Goal: Check status: Check status

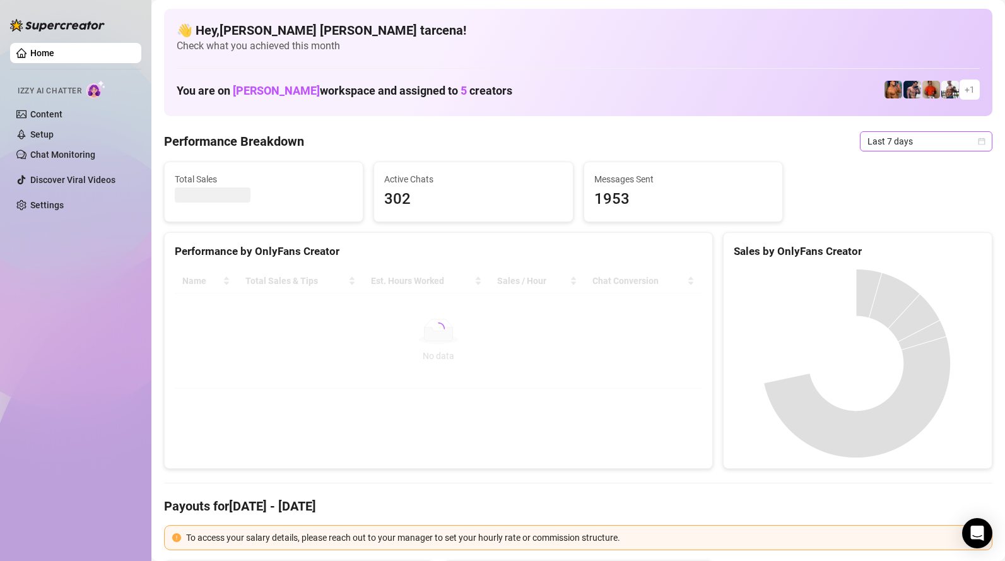
click at [878, 148] on span "Last 7 days" at bounding box center [925, 141] width 117 height 19
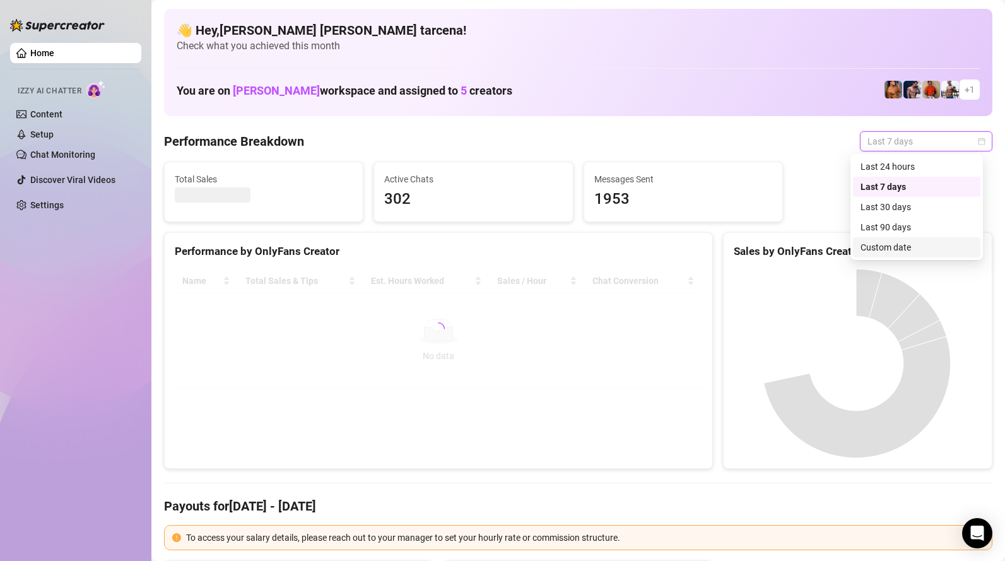
click at [896, 249] on div "Custom date" at bounding box center [916, 247] width 112 height 14
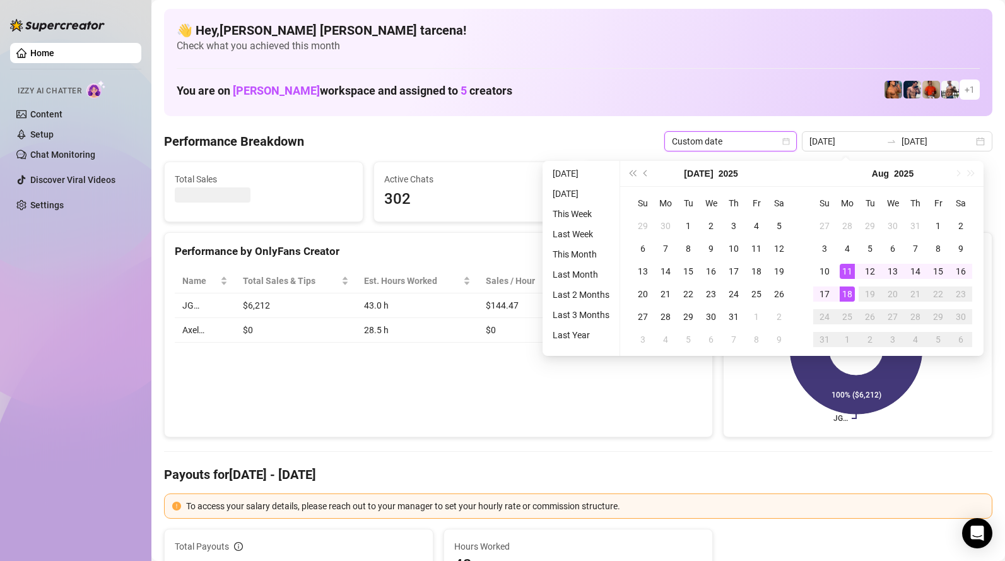
type input "[DATE]"
click at [849, 294] on div "18" at bounding box center [846, 293] width 15 height 15
type input "[DATE]"
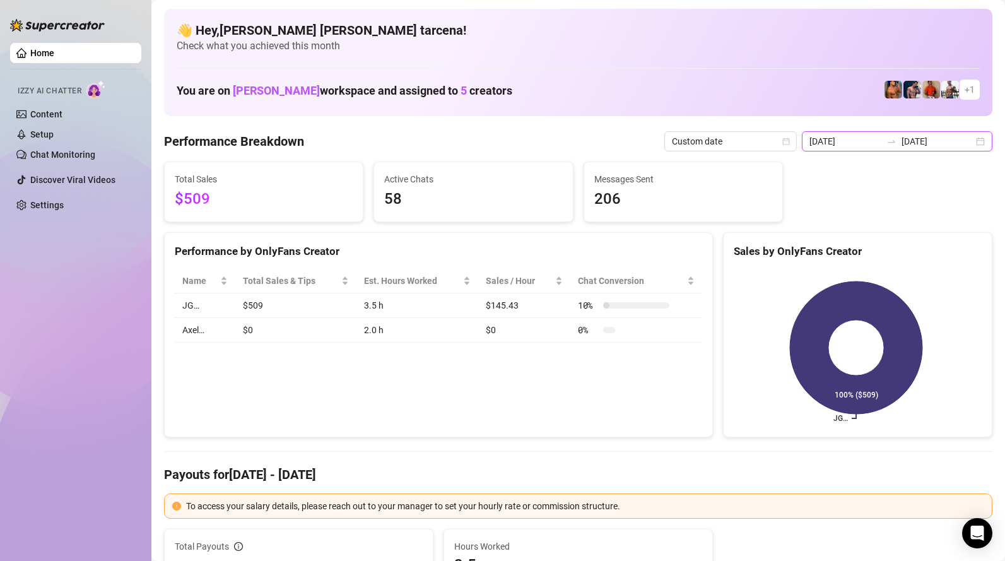
click at [866, 139] on input "[DATE]" at bounding box center [845, 141] width 72 height 14
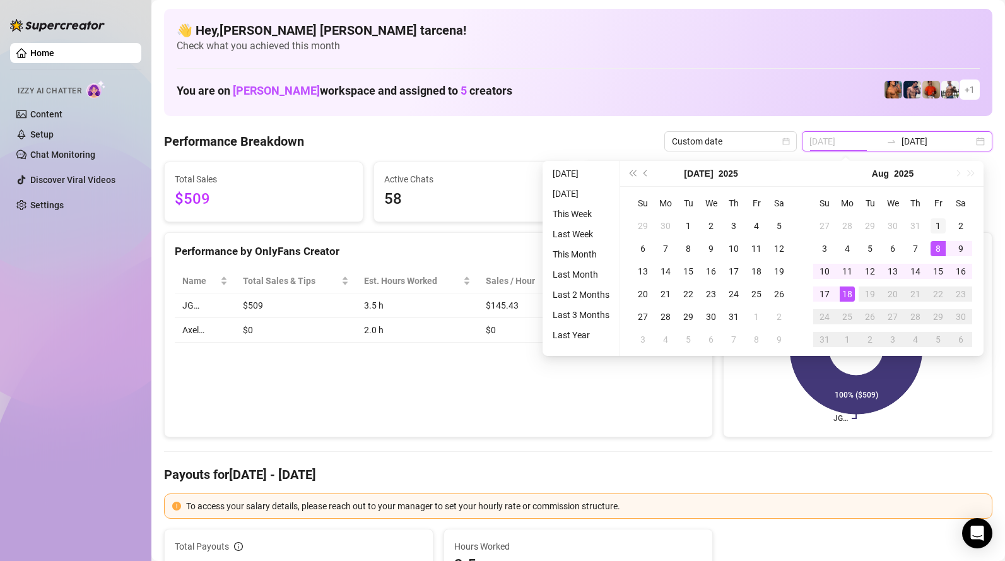
type input "[DATE]"
click at [938, 230] on div "1" at bounding box center [937, 225] width 15 height 15
type input "[DATE]"
click at [854, 293] on td "18" at bounding box center [847, 294] width 23 height 23
type input "[DATE]"
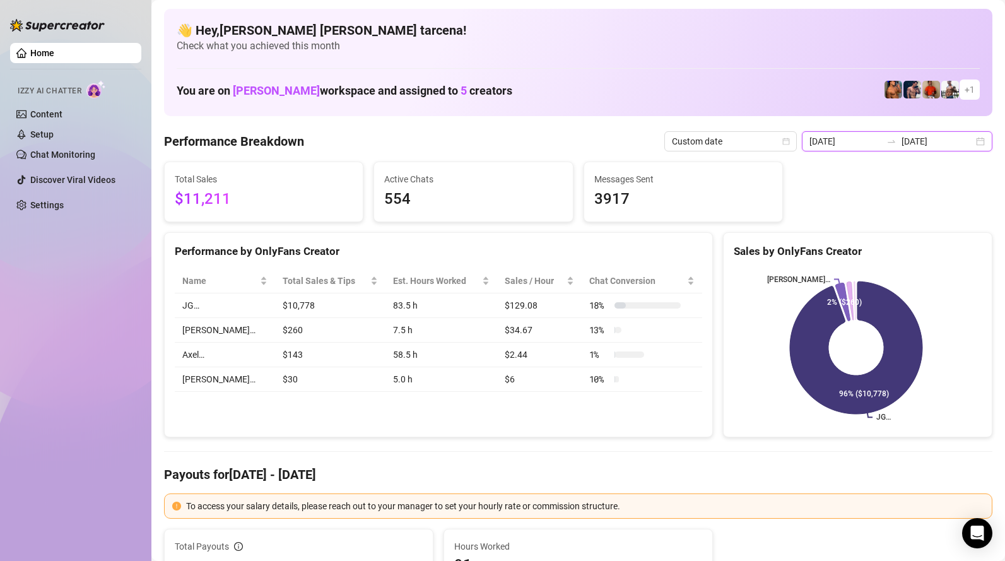
click at [859, 140] on input "[DATE]" at bounding box center [845, 141] width 72 height 14
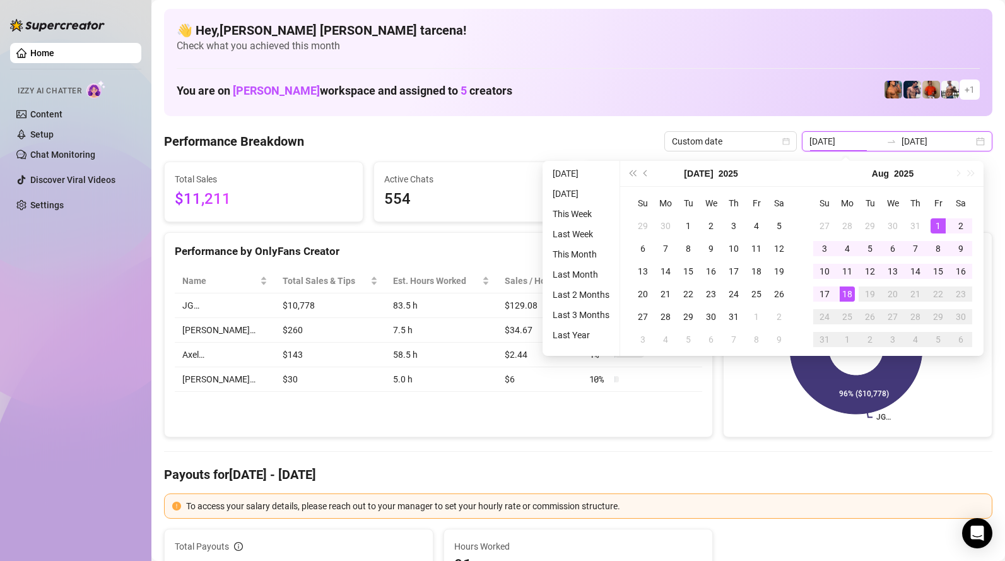
type input "[DATE]"
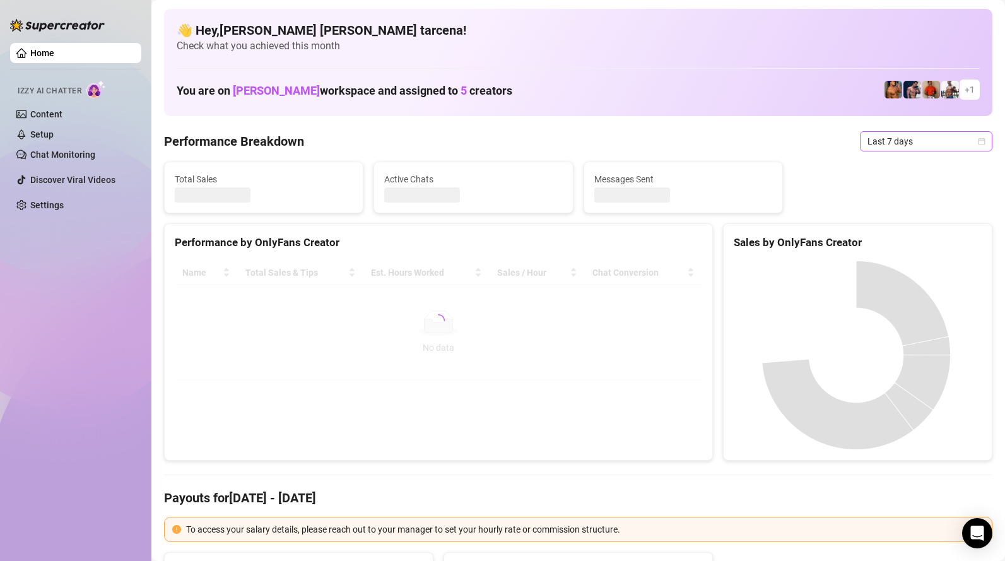
click at [901, 143] on span "Last 7 days" at bounding box center [925, 141] width 117 height 19
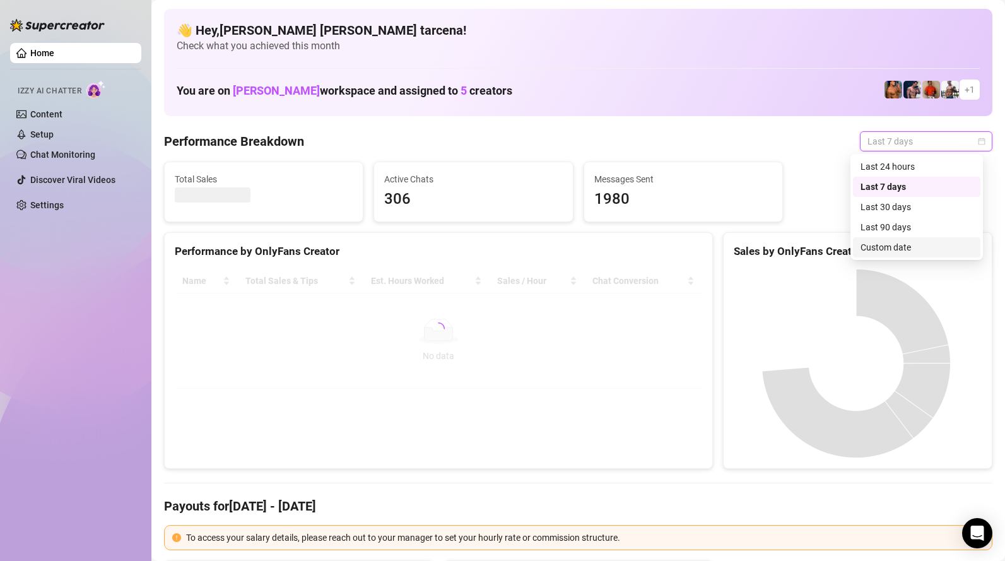
click at [894, 245] on div "Custom date" at bounding box center [916, 247] width 112 height 14
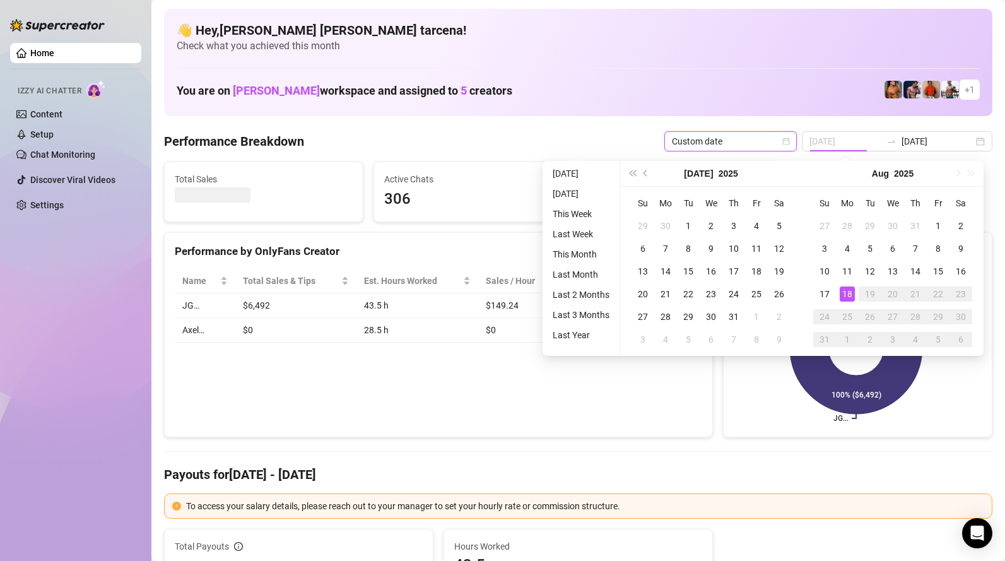
click at [846, 296] on div "18" at bounding box center [846, 293] width 15 height 15
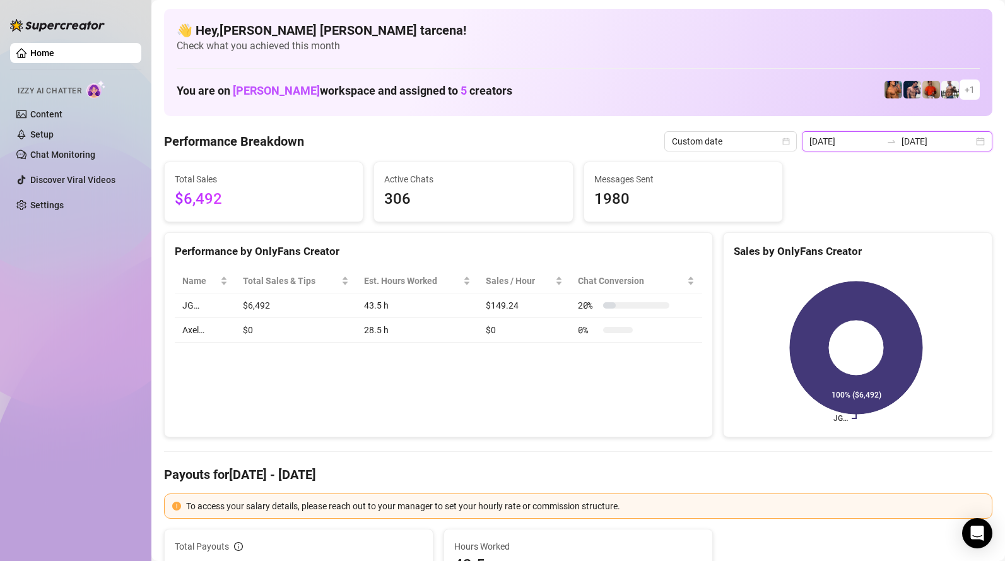
click at [881, 136] on input "[DATE]" at bounding box center [845, 141] width 72 height 14
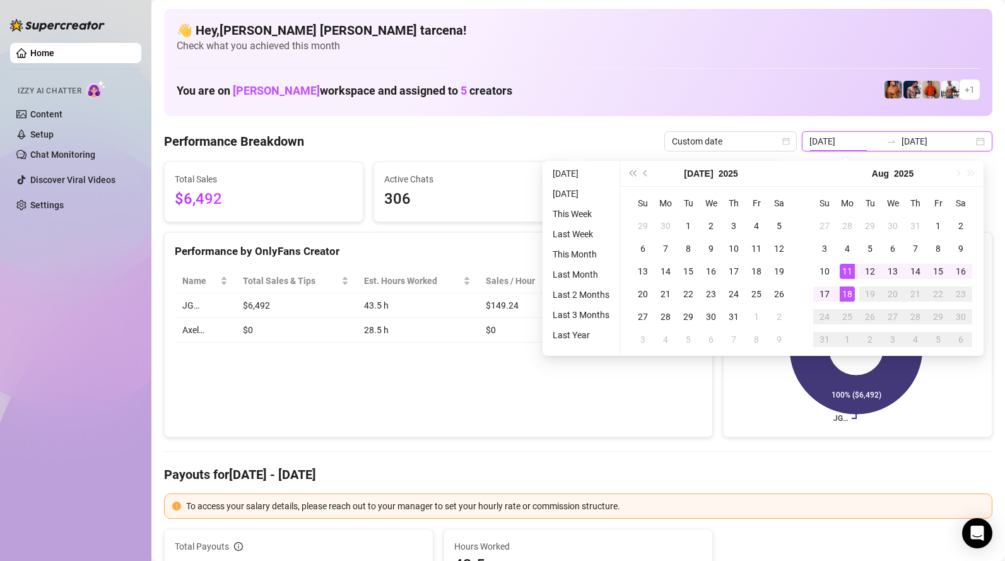
type input "[DATE]"
click at [848, 292] on div "18" at bounding box center [846, 293] width 15 height 15
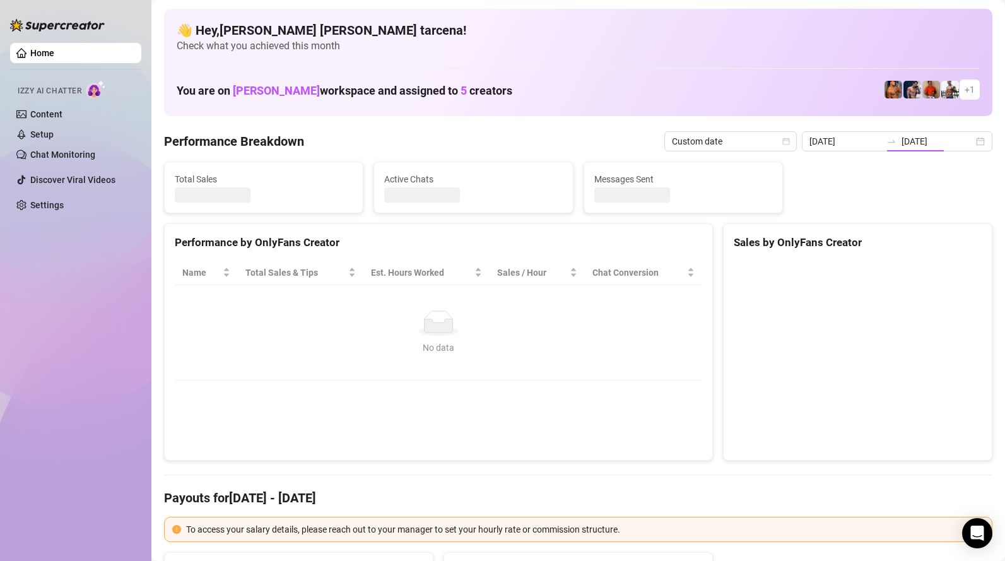
type input "[DATE]"
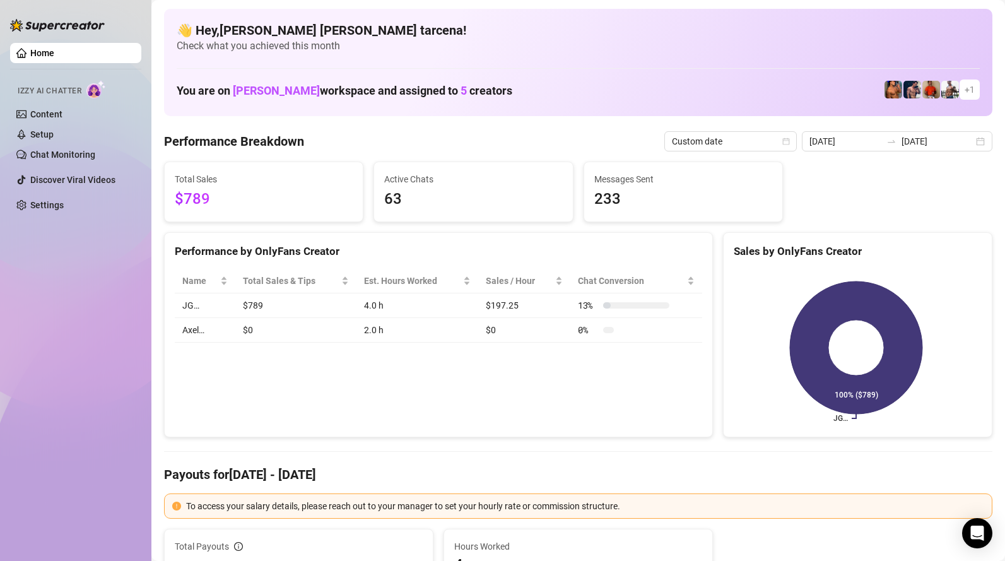
click at [281, 375] on div "Performance by OnlyFans Creator Name Total Sales & Tips Est. Hours Worked Sales…" at bounding box center [438, 335] width 549 height 206
click at [855, 147] on input "[DATE]" at bounding box center [845, 141] width 72 height 14
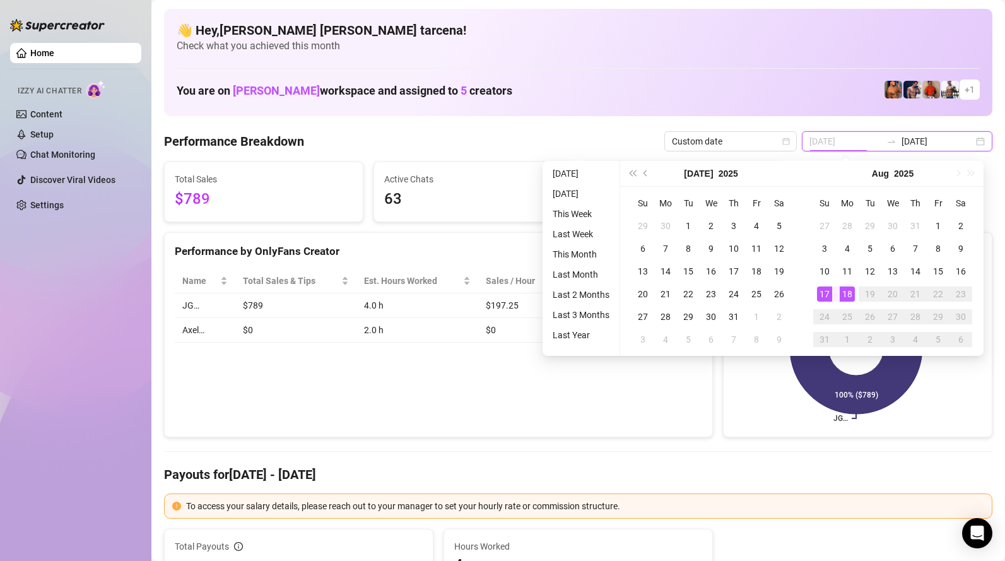
type input "[DATE]"
click at [842, 296] on div "18" at bounding box center [846, 293] width 15 height 15
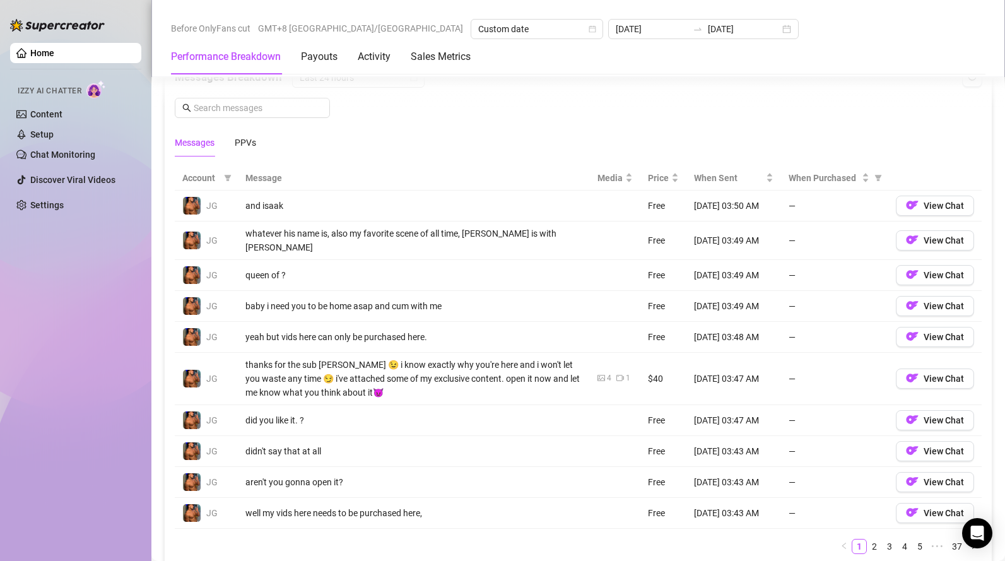
scroll to position [1407, 0]
